Goal: Task Accomplishment & Management: Manage account settings

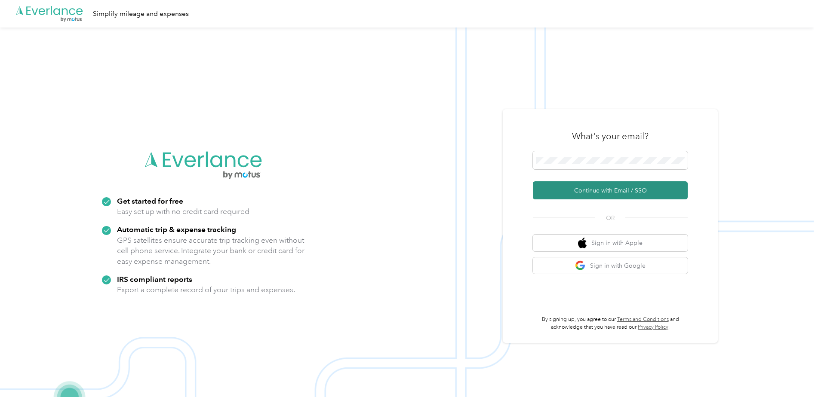
click at [596, 189] on button "Continue with Email / SSO" at bounding box center [610, 191] width 155 height 18
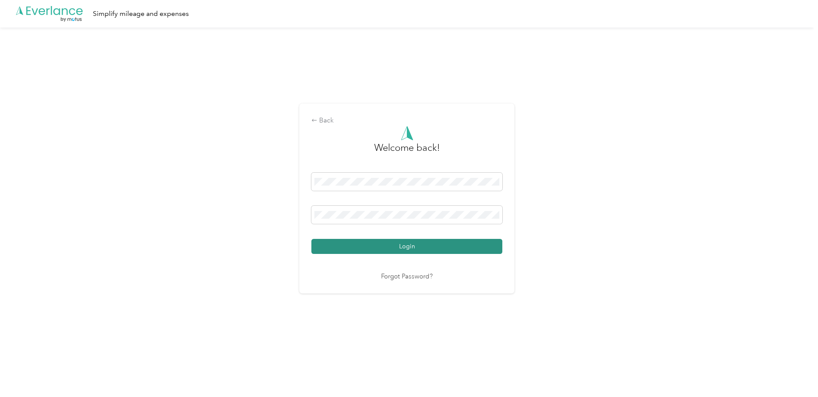
click at [406, 247] on button "Login" at bounding box center [406, 246] width 191 height 15
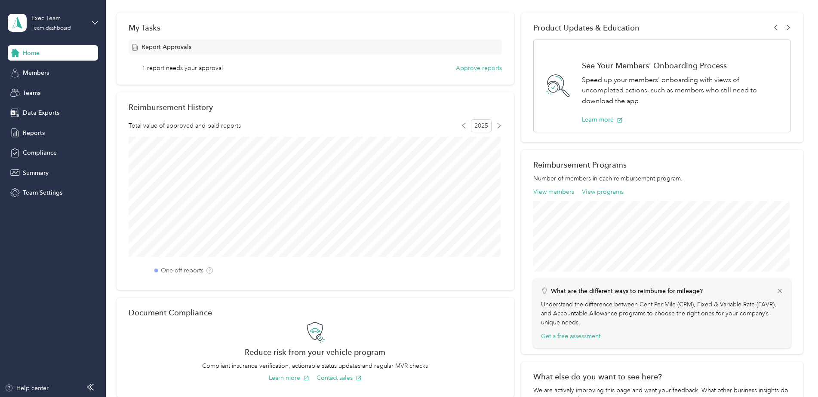
scroll to position [172, 0]
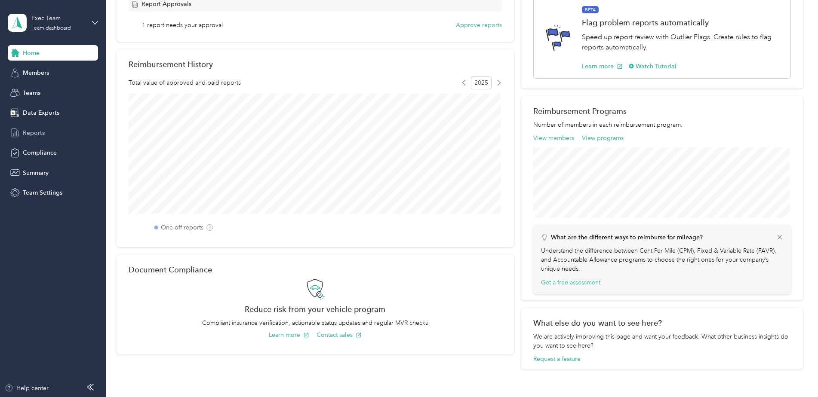
click at [32, 133] on span "Reports" at bounding box center [34, 133] width 22 height 9
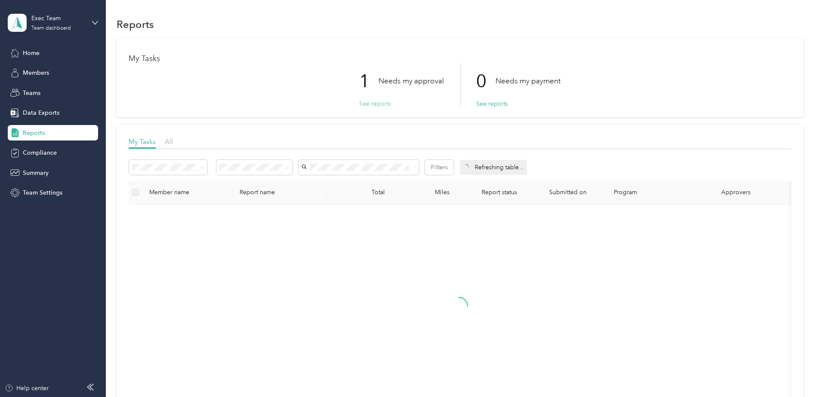
click at [369, 107] on button "See reports" at bounding box center [375, 103] width 32 height 9
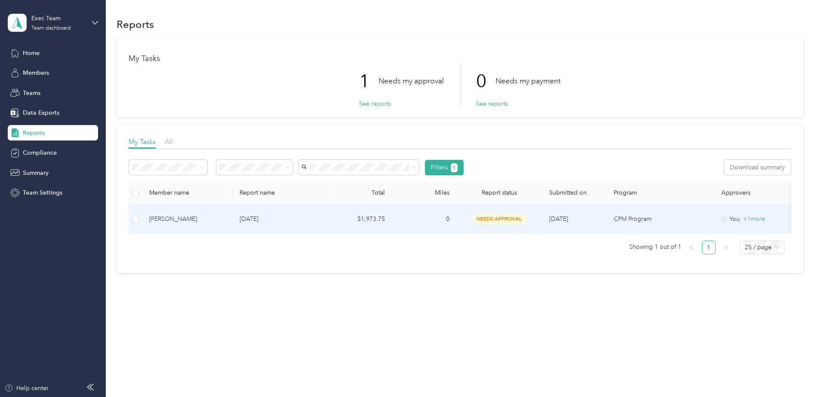
click at [178, 216] on div "[PERSON_NAME]" at bounding box center [187, 219] width 77 height 9
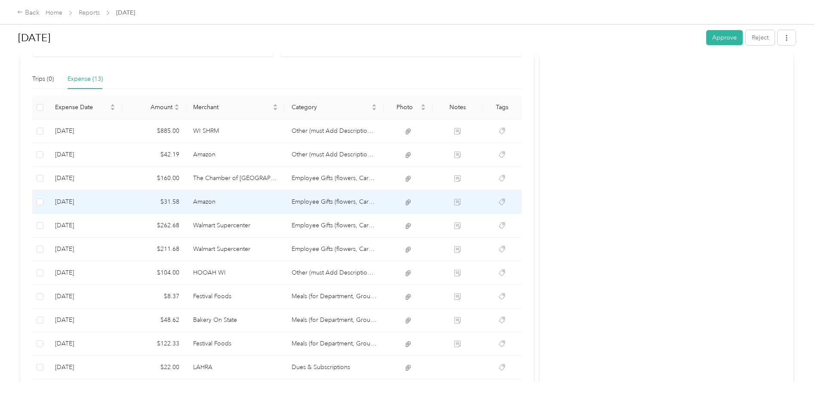
scroll to position [215, 0]
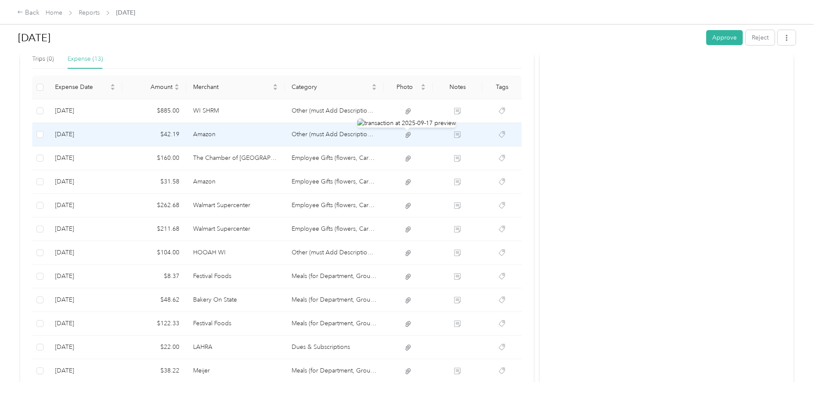
click at [407, 134] on icon at bounding box center [408, 135] width 8 height 8
click at [458, 133] on icon at bounding box center [457, 135] width 6 height 6
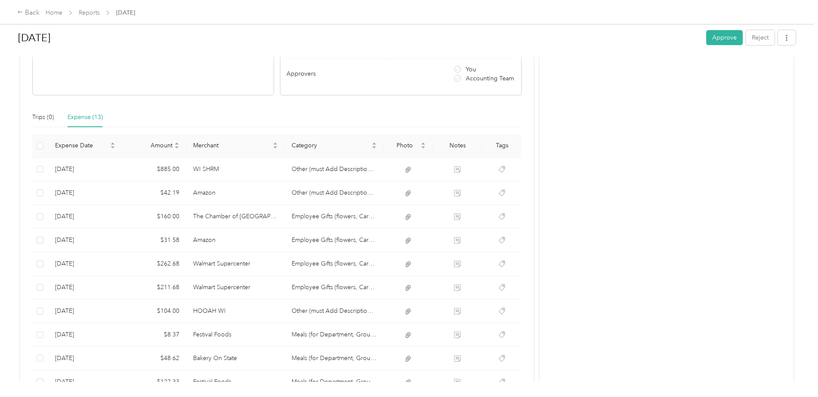
scroll to position [0, 0]
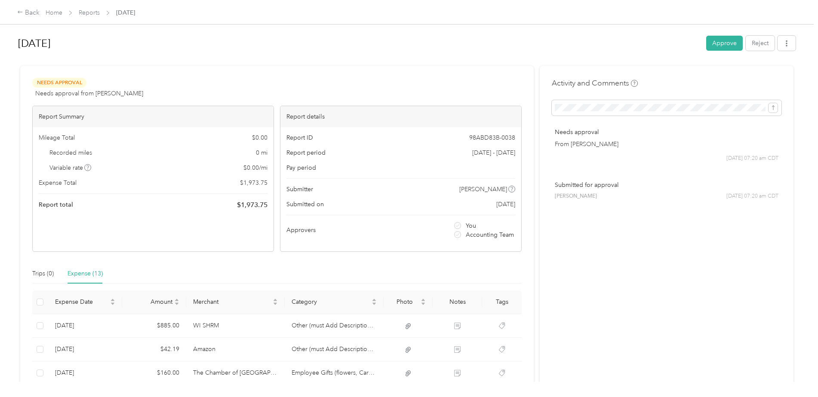
click at [724, 43] on button "Approve" at bounding box center [724, 43] width 37 height 15
